Goal: Information Seeking & Learning: Learn about a topic

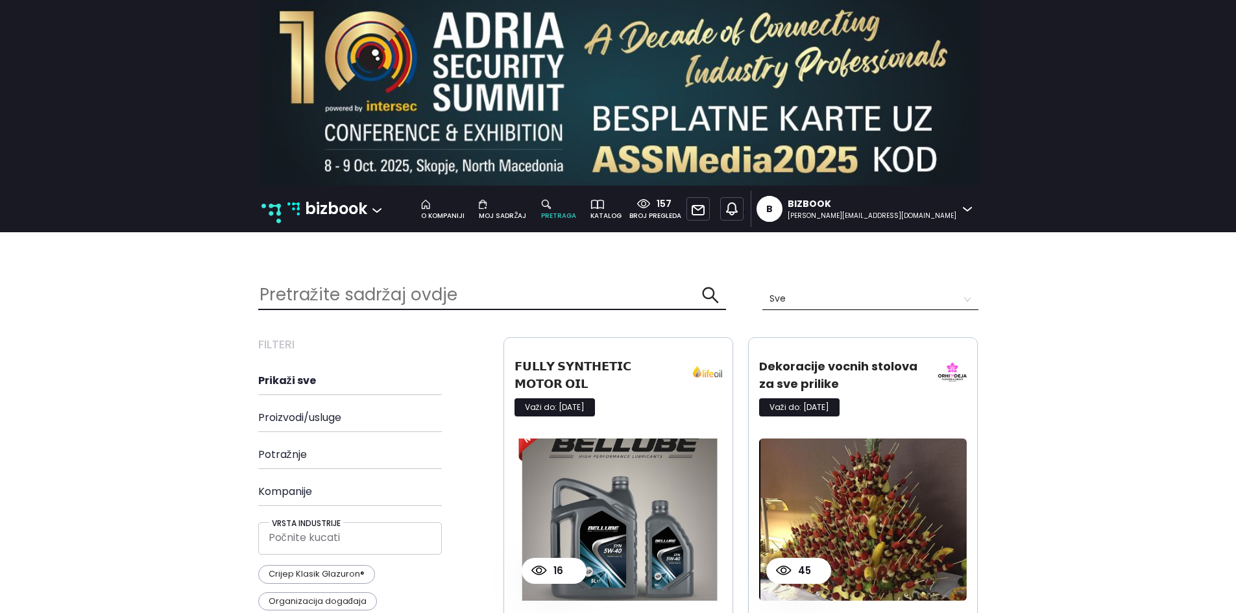
scroll to position [2433, 740]
click at [305, 206] on p "bizbook" at bounding box center [336, 209] width 62 height 25
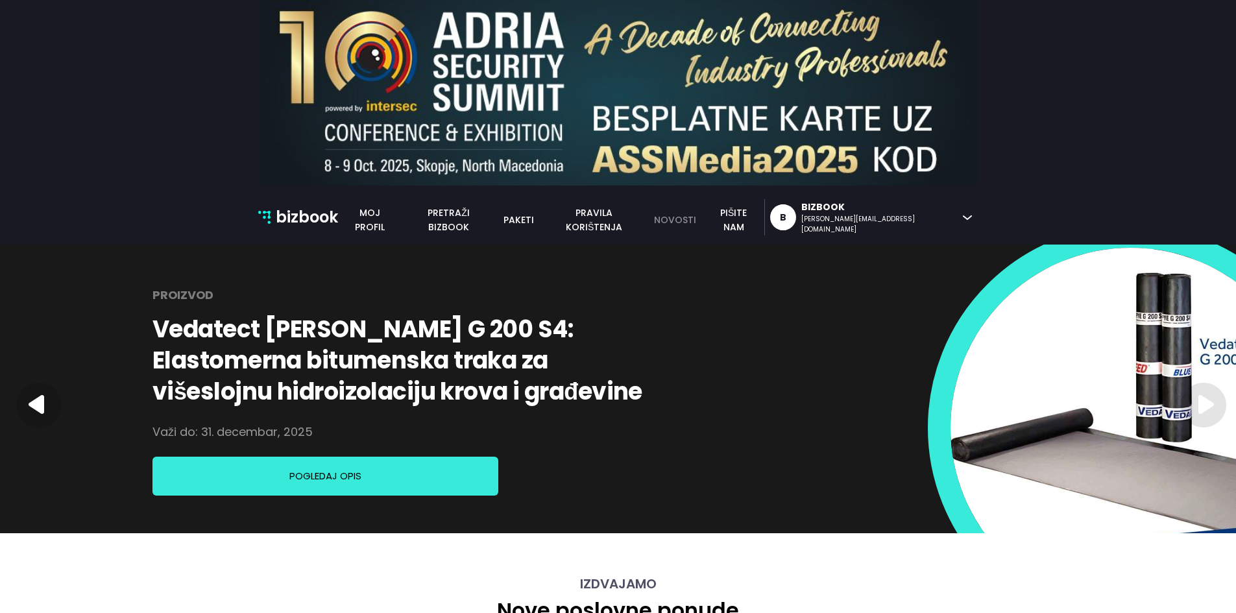
click at [703, 221] on link "novosti" at bounding box center [674, 220] width 57 height 14
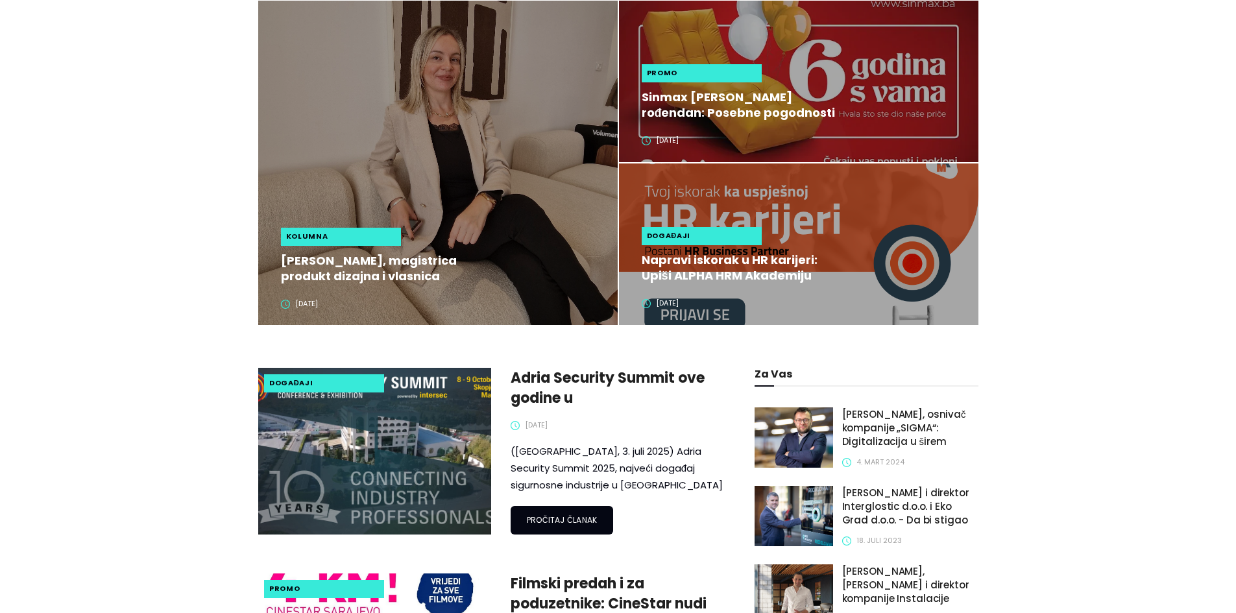
scroll to position [324, 0]
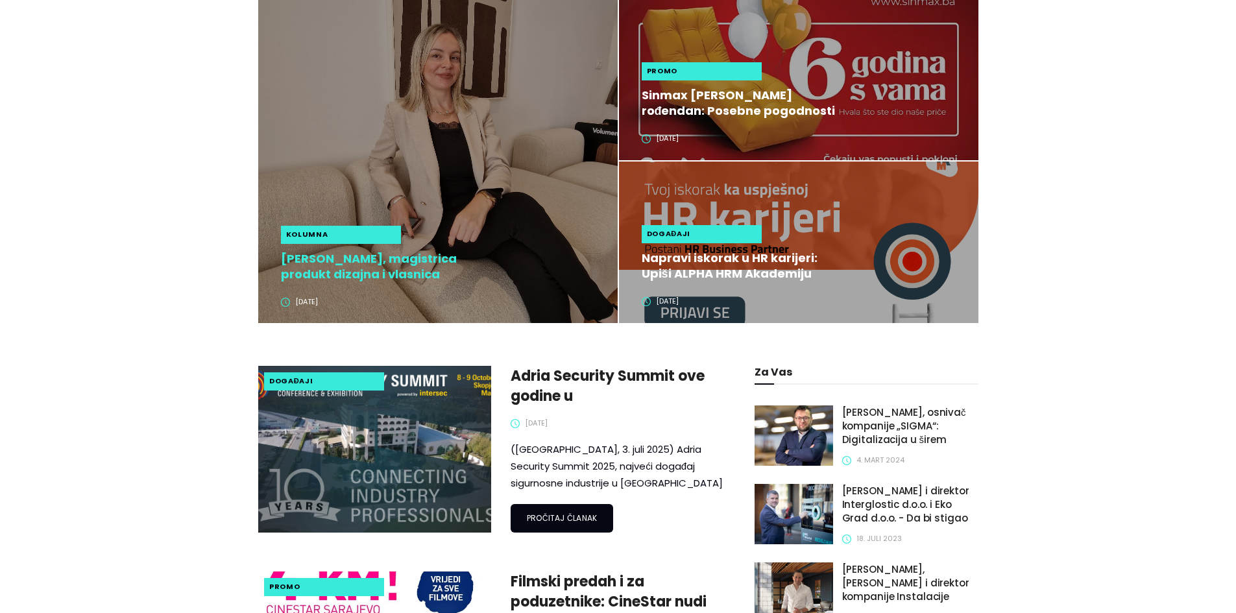
click at [392, 275] on h2 "[PERSON_NAME], magistrica produkt dizajna i vlasnica studija ID Interiors + Des…" at bounding box center [378, 266] width 194 height 31
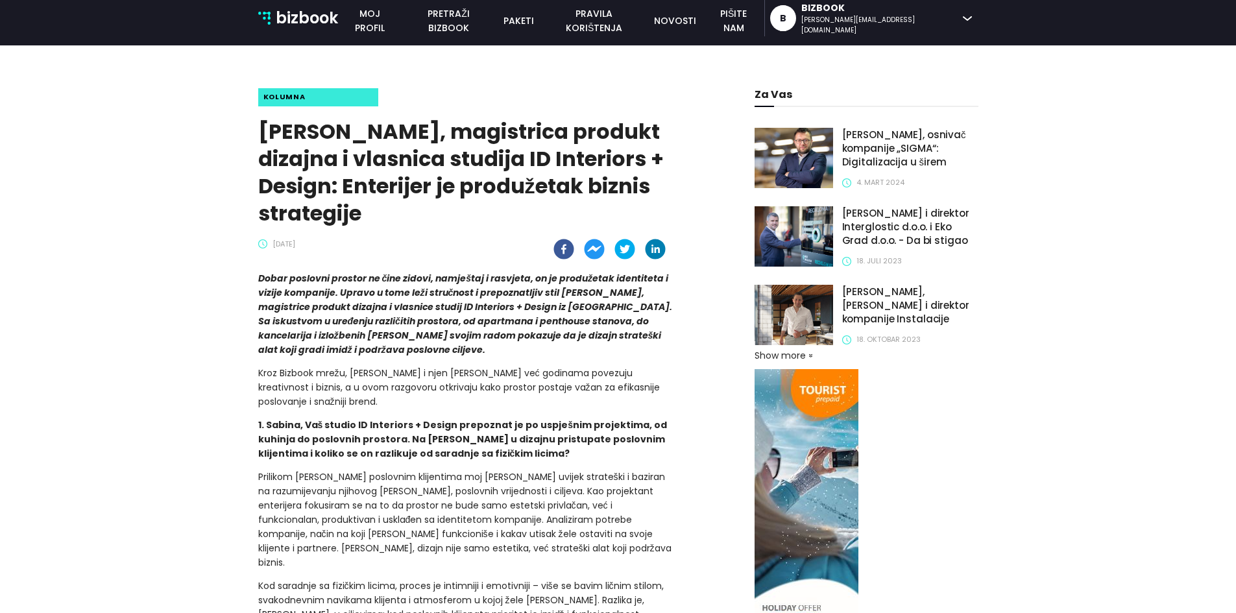
scroll to position [259, 0]
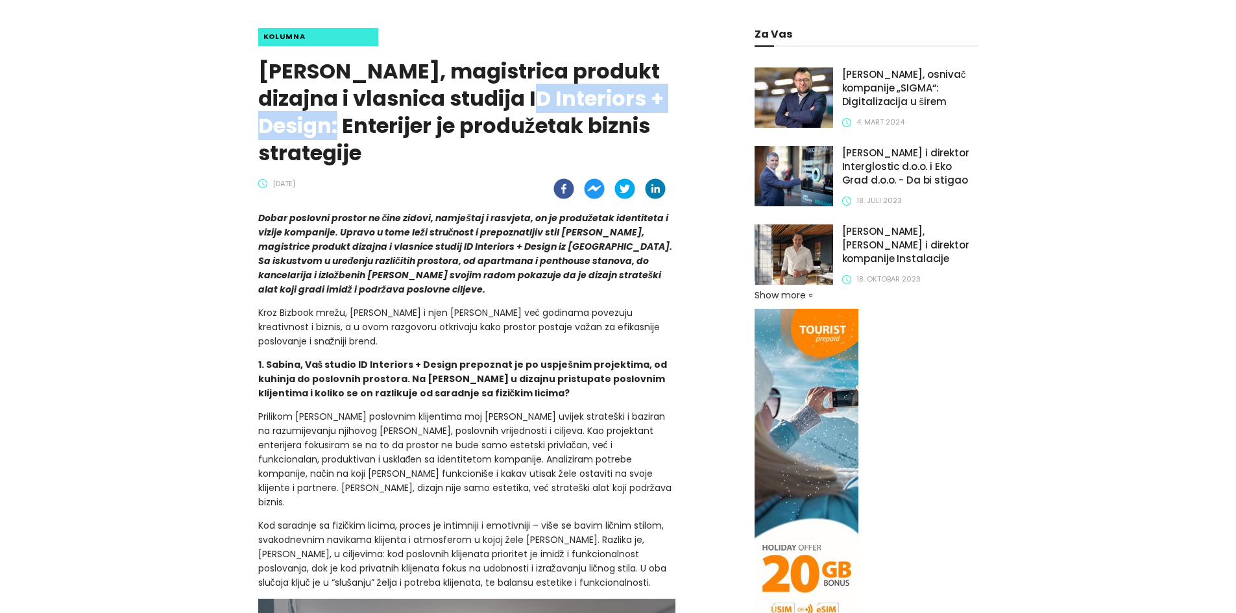
drag, startPoint x: 527, startPoint y: 98, endPoint x: 334, endPoint y: 128, distance: 195.6
click at [334, 128] on h1 "[PERSON_NAME], magistrica produkt dizajna i vlasnica studija ID Interiors + Des…" at bounding box center [467, 112] width 418 height 109
copy h1 "ID Interiors + Design"
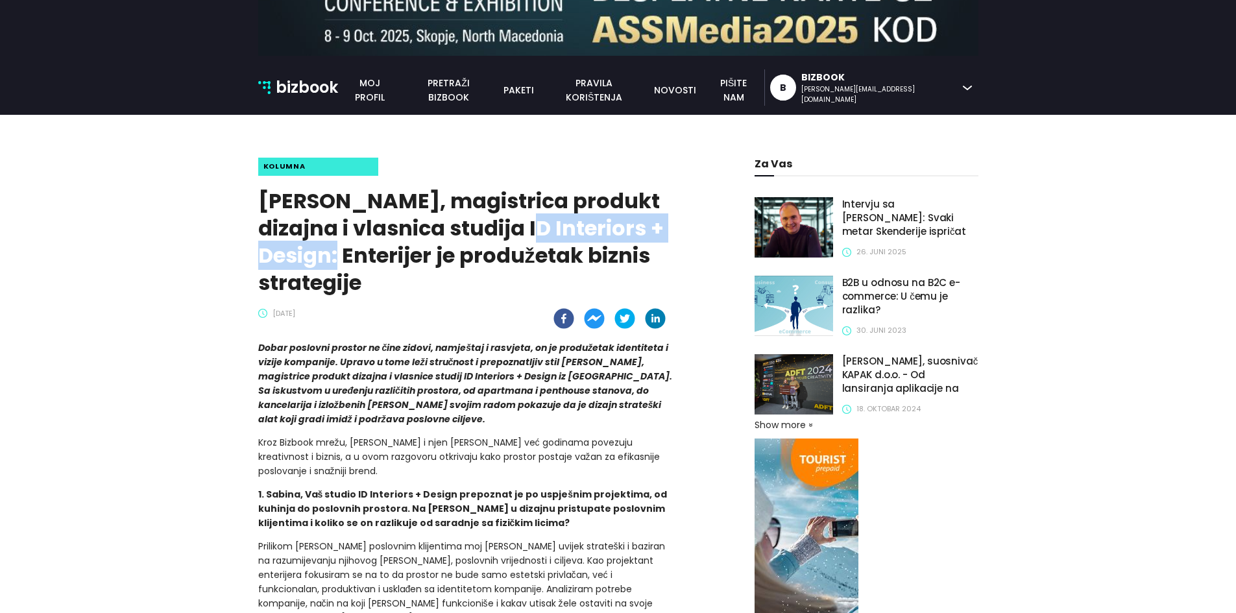
scroll to position [0, 0]
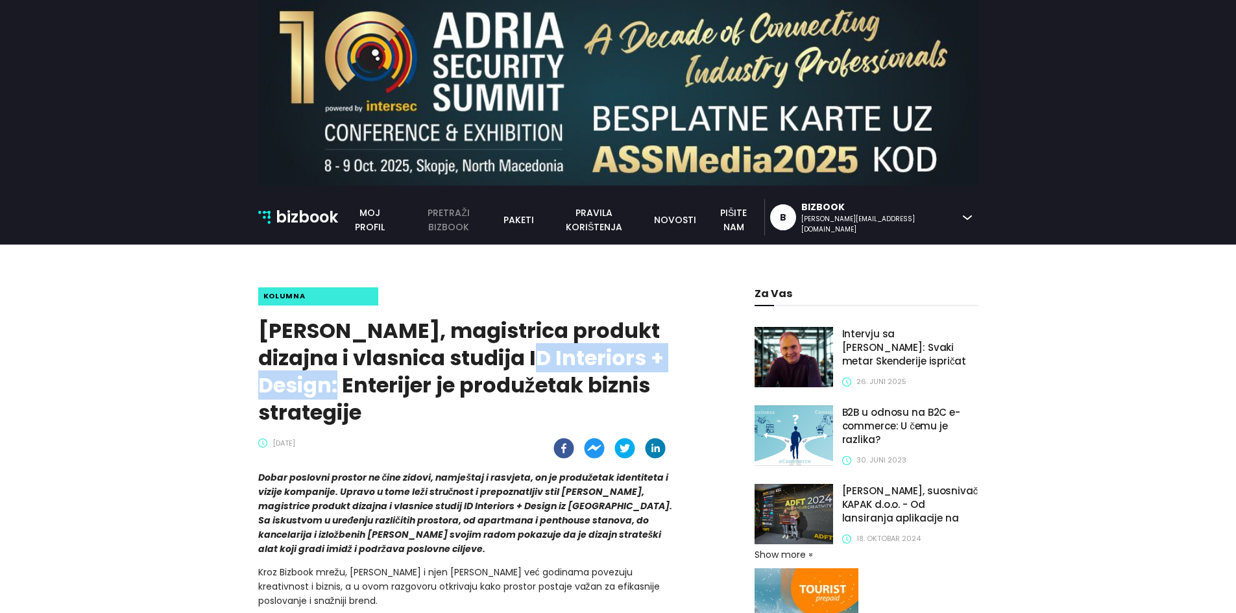
click at [496, 221] on link "pretraži bizbook" at bounding box center [449, 220] width 94 height 29
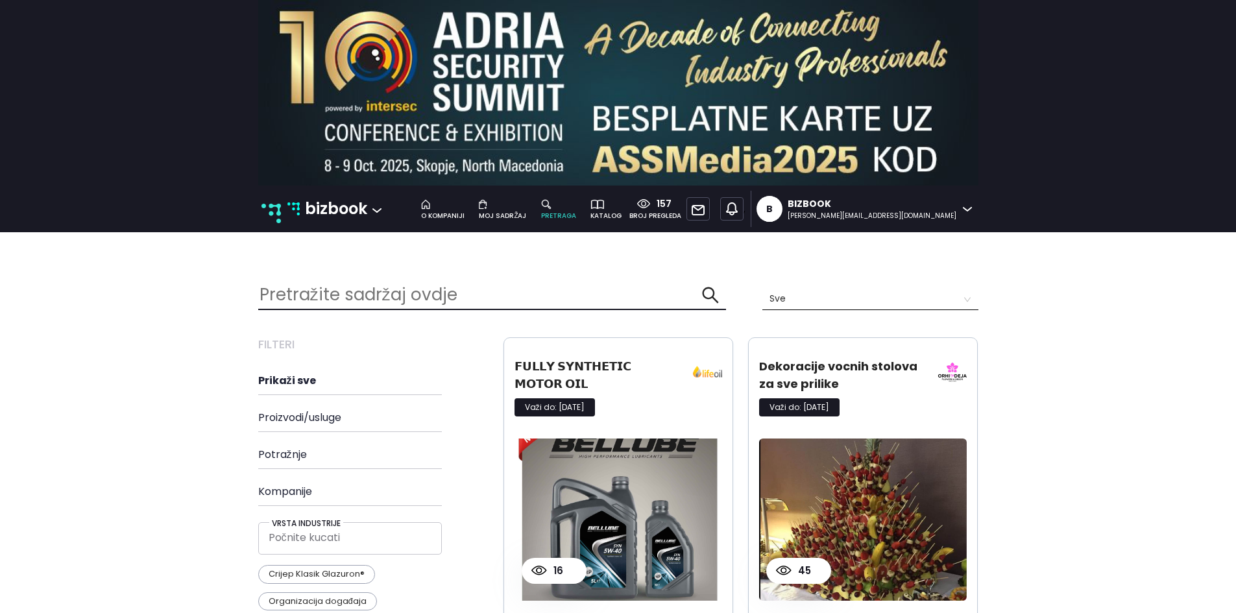
click at [313, 208] on p "bizbook" at bounding box center [336, 209] width 62 height 25
